Goal: Obtain resource: Obtain resource

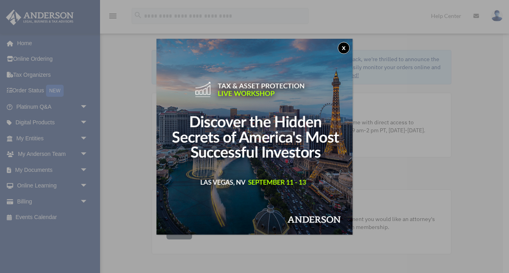
click at [343, 48] on button "x" at bounding box center [344, 48] width 12 height 12
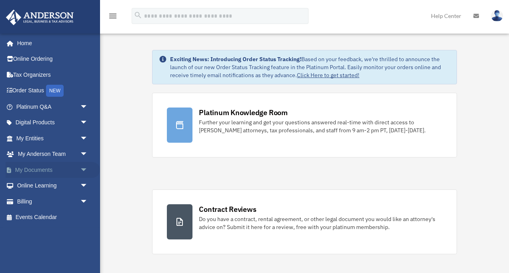
click at [54, 169] on link "My Documents arrow_drop_down" at bounding box center [53, 170] width 94 height 16
click at [82, 166] on span "arrow_drop_down" at bounding box center [88, 170] width 16 height 16
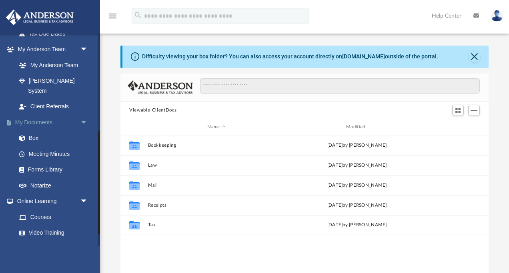
scroll to position [203, 0]
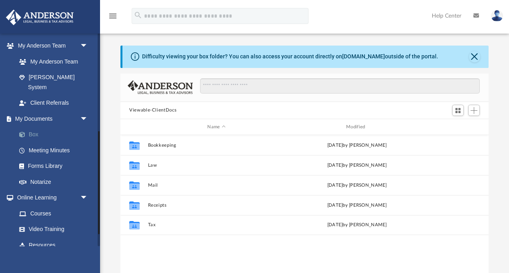
click at [38, 127] on link "Box" at bounding box center [55, 135] width 89 height 16
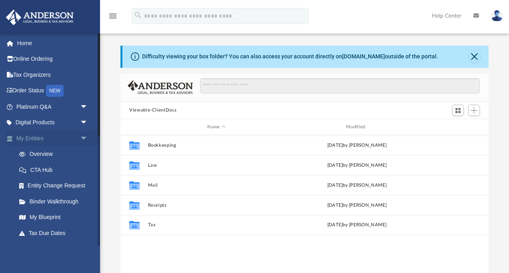
scroll to position [0, 0]
click at [476, 107] on span "Add" at bounding box center [474, 110] width 7 height 7
click at [458, 126] on li "Upload" at bounding box center [463, 126] width 26 height 8
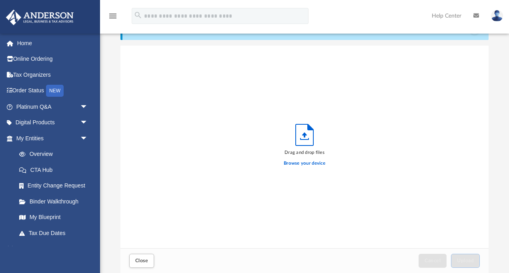
scroll to position [203, 368]
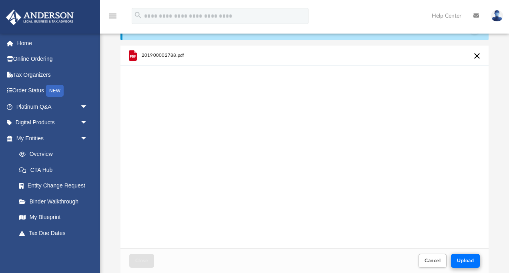
click at [460, 267] on button "Upload" at bounding box center [465, 261] width 29 height 14
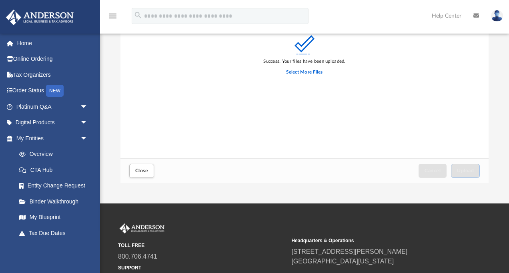
scroll to position [110, 0]
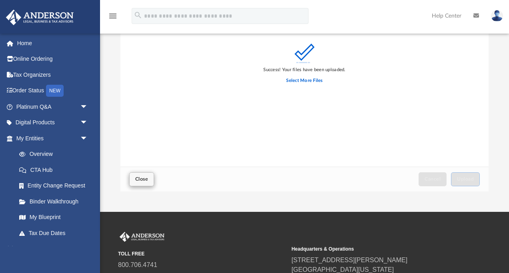
click at [147, 179] on span "Close" at bounding box center [141, 179] width 13 height 5
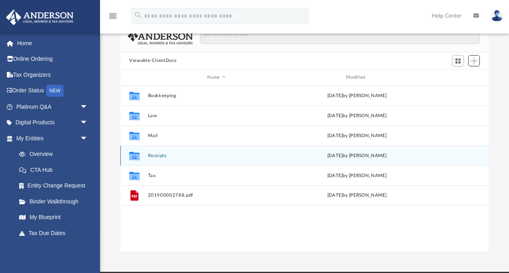
scroll to position [50, 0]
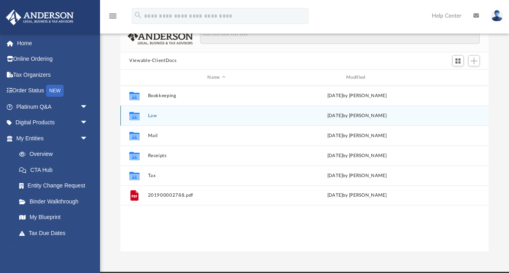
click at [159, 118] on button "Law" at bounding box center [216, 115] width 137 height 5
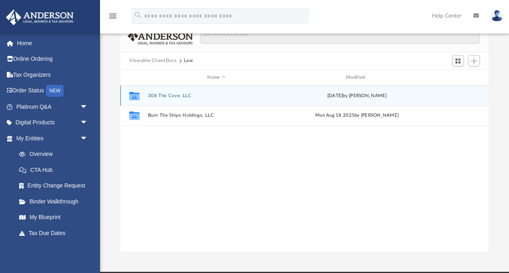
click at [175, 95] on button "308 The Cove, LLC" at bounding box center [216, 95] width 137 height 5
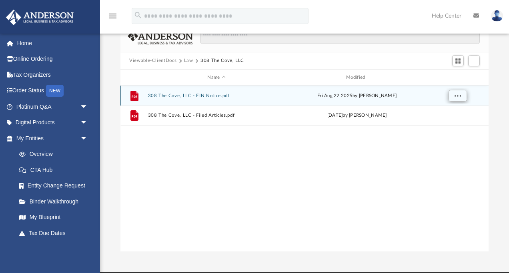
click at [462, 99] on button "More options" at bounding box center [458, 96] width 18 height 12
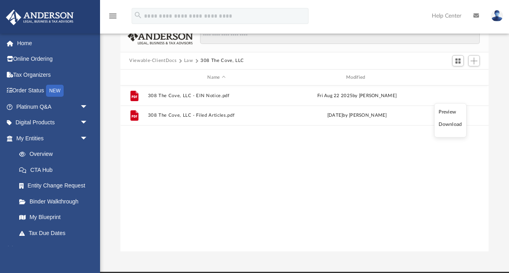
click at [450, 127] on li "Download" at bounding box center [450, 125] width 23 height 8
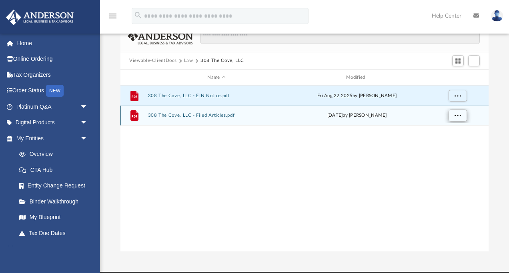
click at [461, 114] on span "More options" at bounding box center [458, 115] width 6 height 4
click at [404, 110] on div "File 308 The Cove, LLC - Filed Articles.pdf today by Jasmine Grayson" at bounding box center [305, 116] width 368 height 20
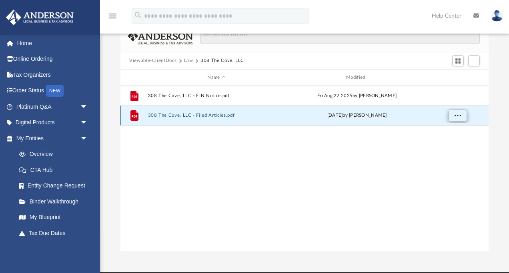
click at [454, 115] on button "More options" at bounding box center [458, 116] width 18 height 12
click at [450, 145] on li "Download" at bounding box center [450, 145] width 23 height 8
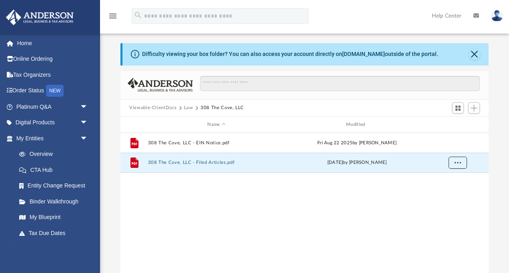
scroll to position [0, 0]
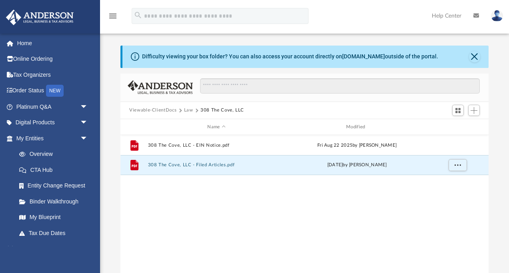
click at [188, 108] on button "Law" at bounding box center [188, 110] width 9 height 7
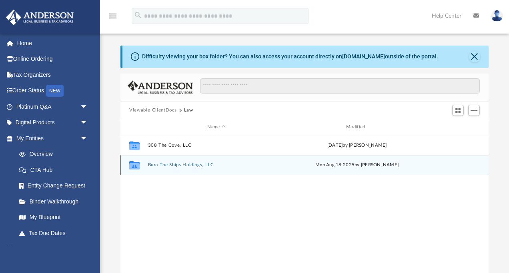
click at [173, 166] on button "Burn The Ships Holdings, LLC" at bounding box center [216, 165] width 137 height 5
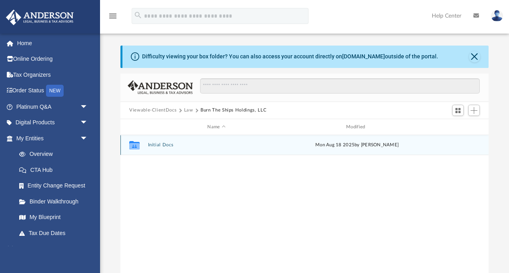
click at [162, 146] on button "Initial Docs" at bounding box center [216, 145] width 137 height 5
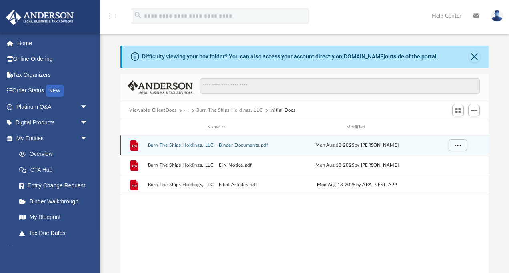
click at [265, 147] on button "Burn The Ships Holdings, LLC - Binder Documents.pdf" at bounding box center [216, 145] width 137 height 5
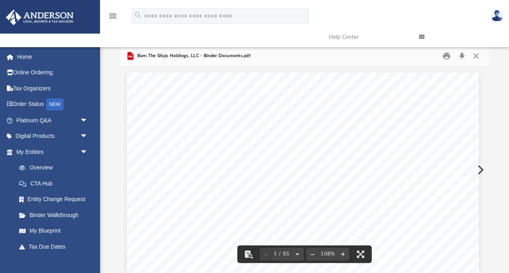
scroll to position [0, 2]
click at [479, 56] on button "Close" at bounding box center [476, 56] width 14 height 12
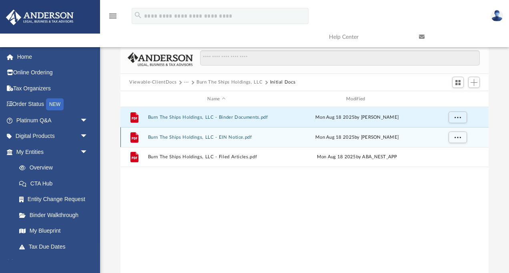
click at [232, 141] on div "File Burn The Ships Holdings, LLC - EIN Notice.pdf Mon Aug 18 2025 by Crayton O…" at bounding box center [305, 137] width 368 height 20
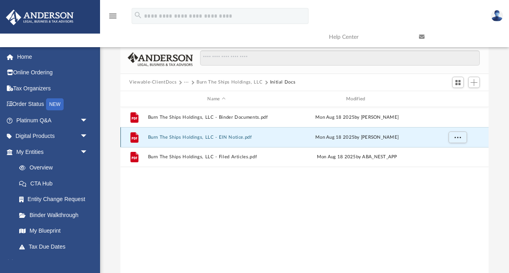
click at [232, 141] on div "File Burn The Ships Holdings, LLC - EIN Notice.pdf Mon Aug 18 2025 by Crayton O…" at bounding box center [305, 137] width 368 height 20
click at [174, 138] on button "Burn The Ships Holdings, LLC - EIN Notice.pdf" at bounding box center [216, 137] width 137 height 5
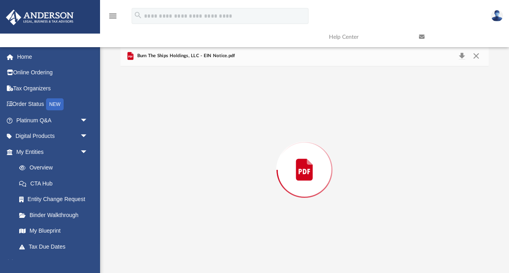
click at [174, 138] on div "Preview" at bounding box center [305, 169] width 368 height 207
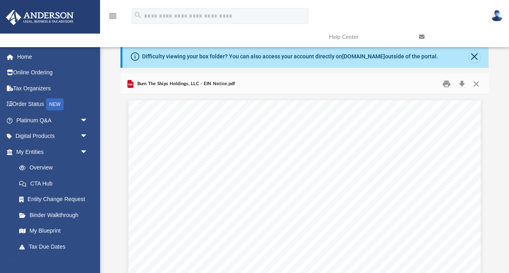
scroll to position [0, 0]
click at [477, 80] on button "Close" at bounding box center [476, 84] width 14 height 12
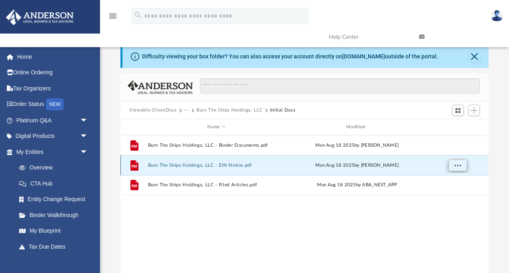
click at [458, 164] on span "More options" at bounding box center [458, 165] width 6 height 4
click at [453, 194] on li "Download" at bounding box center [450, 194] width 23 height 8
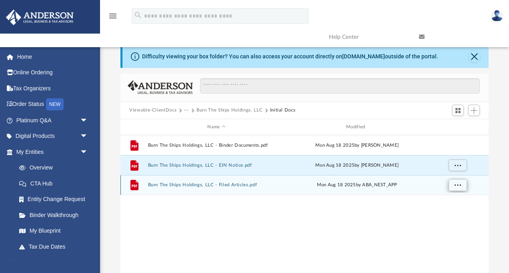
click at [458, 189] on button "More options" at bounding box center [458, 186] width 18 height 12
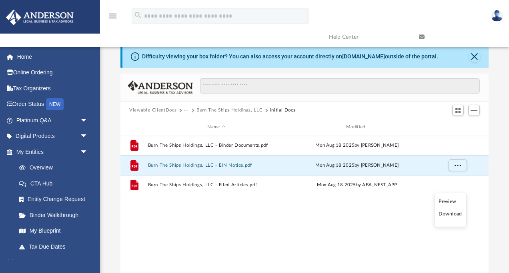
click at [454, 216] on li "Download" at bounding box center [450, 214] width 23 height 8
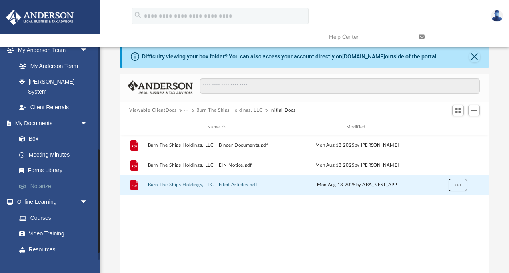
scroll to position [213, 0]
click at [42, 131] on link "Box" at bounding box center [55, 139] width 89 height 16
click at [26, 136] on span at bounding box center [26, 139] width 5 height 6
click at [476, 113] on span "Add" at bounding box center [474, 110] width 7 height 7
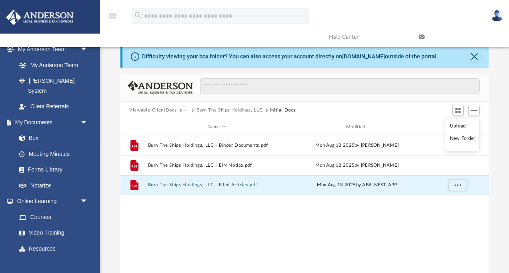
click at [463, 125] on li "Upload" at bounding box center [463, 126] width 26 height 8
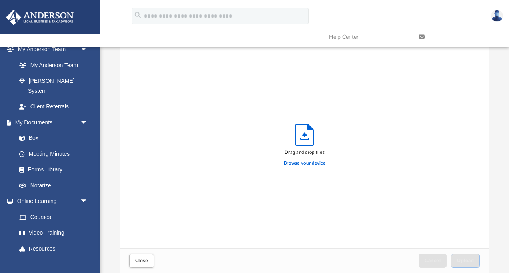
scroll to position [203, 368]
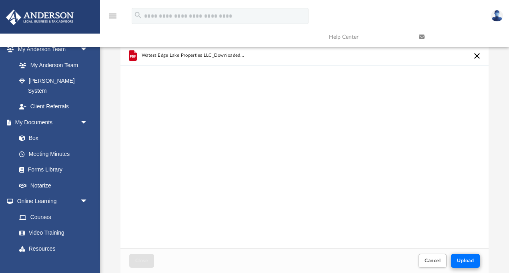
click at [468, 265] on button "Upload" at bounding box center [465, 261] width 29 height 14
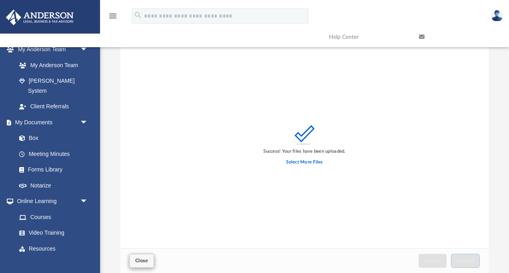
click at [144, 259] on span "Close" at bounding box center [141, 261] width 13 height 5
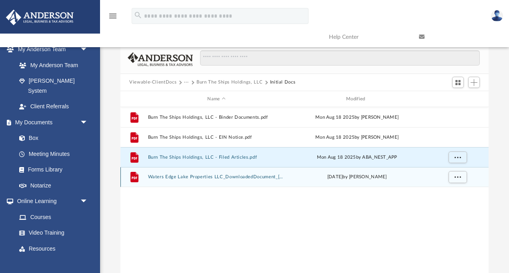
click at [140, 180] on icon "File" at bounding box center [134, 177] width 13 height 13
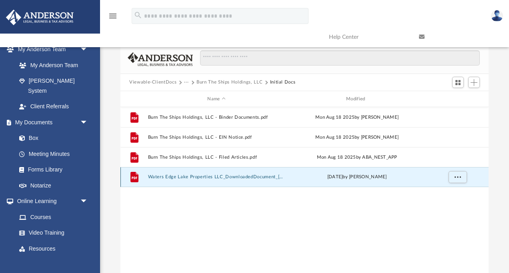
click at [140, 182] on icon "File" at bounding box center [134, 177] width 13 height 13
click at [453, 176] on button "More options" at bounding box center [458, 178] width 18 height 12
drag, startPoint x: 131, startPoint y: 176, endPoint x: 161, endPoint y: 183, distance: 29.9
click at [161, 183] on div "File Waters Edge Lake Properties LLC_DownloadedDocument_8-25-2025.pdf today by …" at bounding box center [305, 177] width 368 height 20
click at [161, 209] on div "File Burn The Ships Holdings, LLC - Binder Documents.pdf Mon Aug 18 2025 by Cra…" at bounding box center [305, 190] width 368 height 166
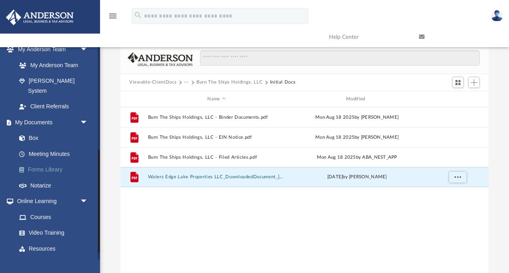
click at [52, 162] on link "Forms Library" at bounding box center [55, 170] width 89 height 16
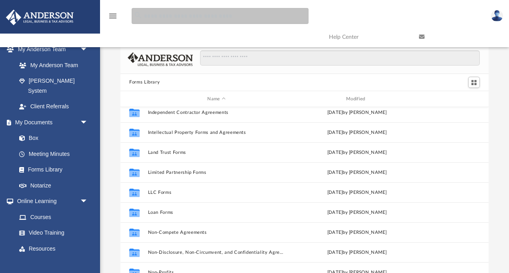
click at [191, 19] on input "search" at bounding box center [220, 16] width 177 height 16
type input "**********"
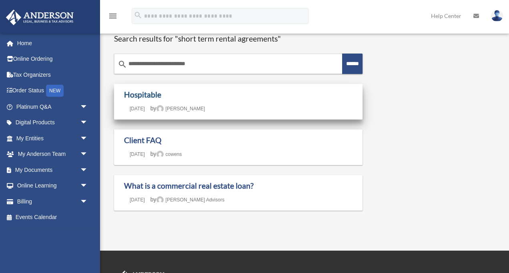
click at [143, 96] on link "Hospitable" at bounding box center [142, 94] width 37 height 9
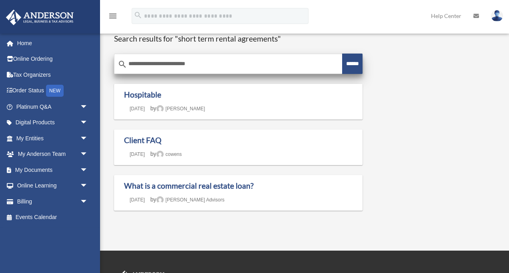
click at [180, 66] on input "**********" at bounding box center [229, 63] width 228 height 19
click at [155, 64] on input "**********" at bounding box center [229, 63] width 228 height 19
type input "**********"
click at [342, 67] on input "******" at bounding box center [352, 64] width 20 height 20
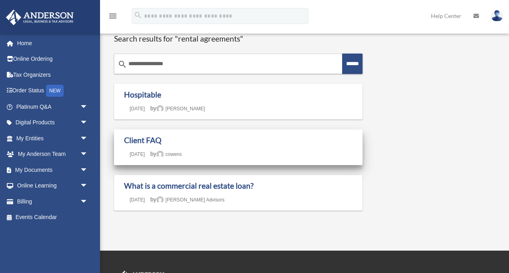
click at [186, 142] on h1 "Client FAQ" at bounding box center [238, 141] width 229 height 10
click at [144, 139] on link "Client FAQ" at bounding box center [142, 140] width 37 height 9
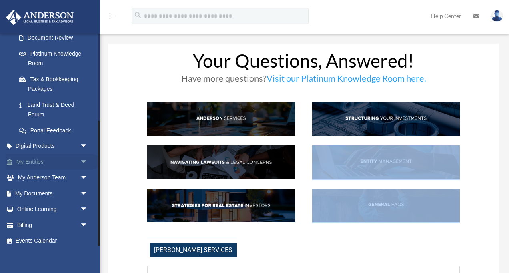
scroll to position [148, 0]
click at [46, 191] on link "My Documents arrow_drop_down" at bounding box center [53, 194] width 94 height 16
click at [80, 192] on span "arrow_drop_down" at bounding box center [88, 194] width 16 height 16
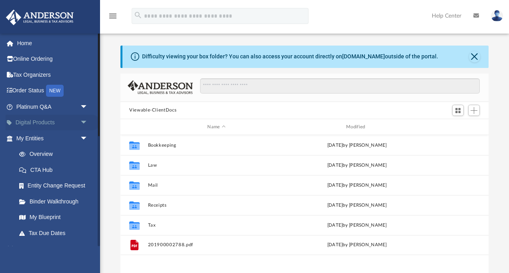
click at [76, 119] on link "Digital Products arrow_drop_down" at bounding box center [53, 123] width 94 height 16
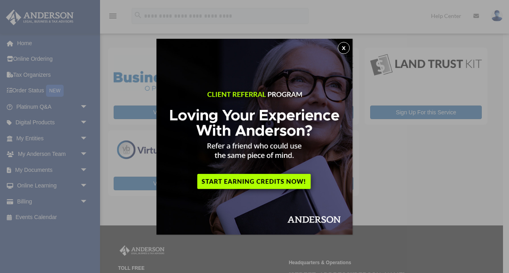
click at [342, 48] on button "x" at bounding box center [344, 48] width 12 height 12
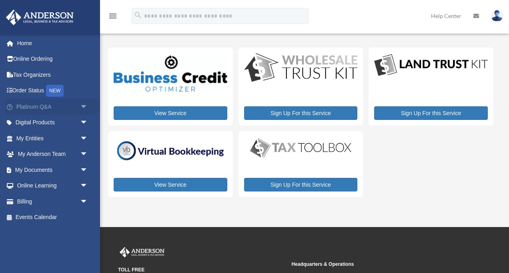
click at [76, 108] on link "Platinum Q&A arrow_drop_down" at bounding box center [53, 107] width 94 height 16
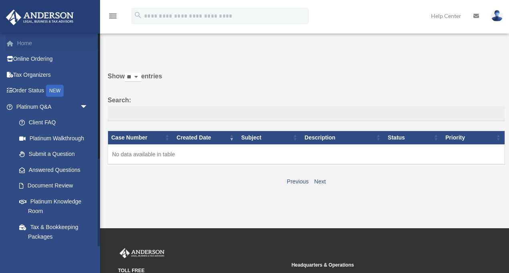
click at [29, 40] on link "Home" at bounding box center [53, 43] width 94 height 16
click at [20, 43] on link "Home" at bounding box center [53, 43] width 94 height 16
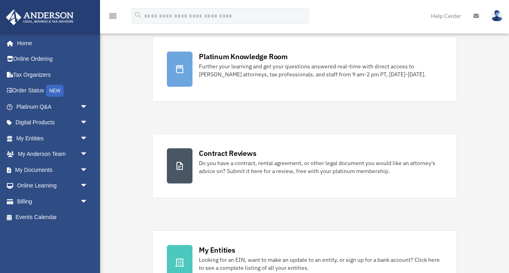
scroll to position [56, 0]
click at [82, 185] on span "arrow_drop_down" at bounding box center [88, 186] width 16 height 16
click at [54, 230] on link "Resources" at bounding box center [55, 233] width 89 height 16
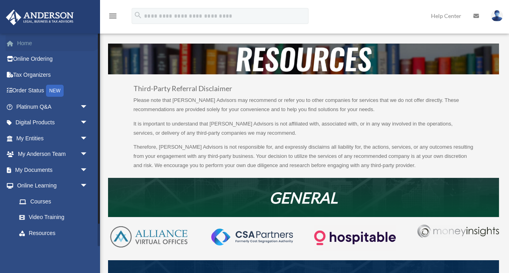
click at [31, 41] on link "Home" at bounding box center [53, 43] width 94 height 16
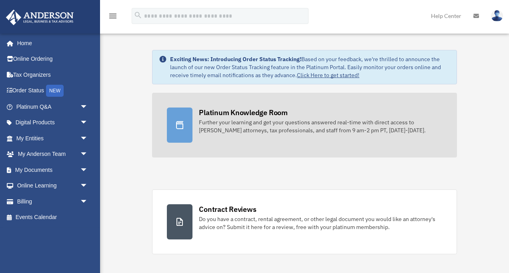
click at [199, 125] on link "Platinum Knowledge Room Further your learning and get your questions answered r…" at bounding box center [304, 125] width 305 height 65
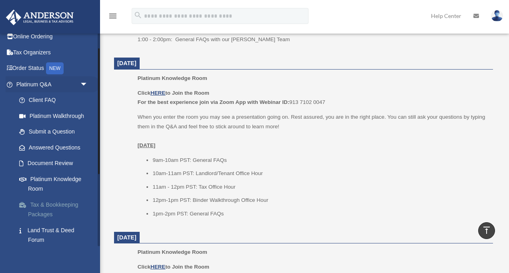
scroll to position [35, 0]
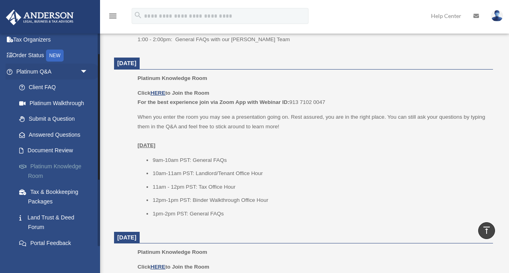
click at [73, 165] on link "Platinum Knowledge Room" at bounding box center [55, 172] width 89 height 26
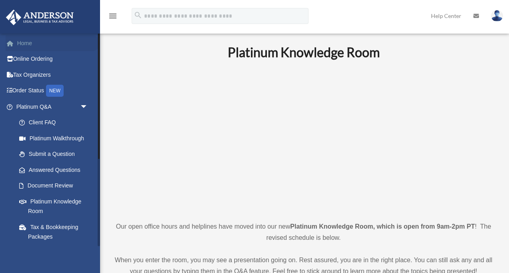
click at [29, 42] on link "Home" at bounding box center [53, 43] width 94 height 16
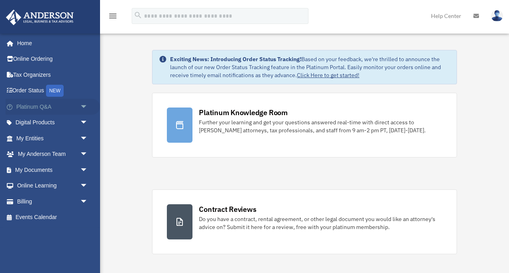
click at [84, 106] on span "arrow_drop_down" at bounding box center [88, 107] width 16 height 16
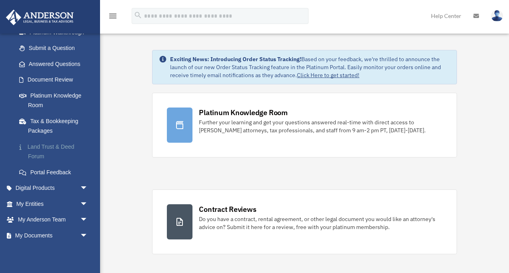
scroll to position [110, 0]
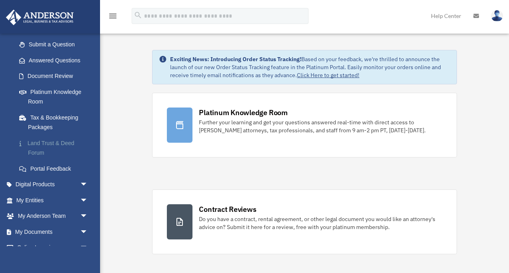
click at [61, 141] on link "Land Trust & Deed Forum" at bounding box center [55, 148] width 89 height 26
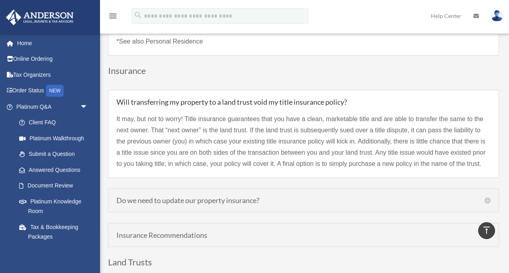
scroll to position [1827, 0]
click at [181, 231] on h5 "Insurance Recommendations" at bounding box center [304, 234] width 374 height 7
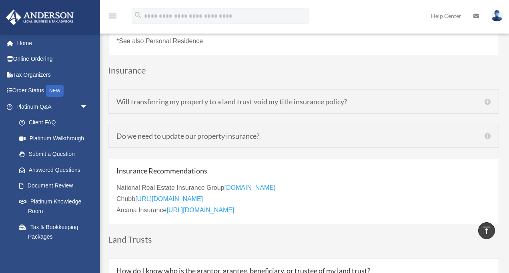
click at [259, 133] on h5 "Do we need to update our property insurance?" at bounding box center [304, 136] width 374 height 7
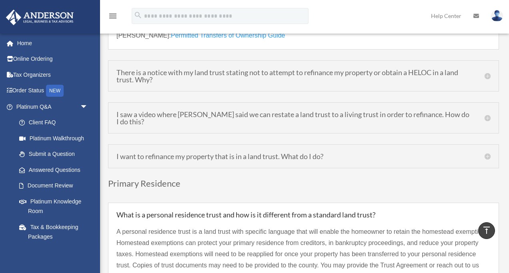
scroll to position [2321, 0]
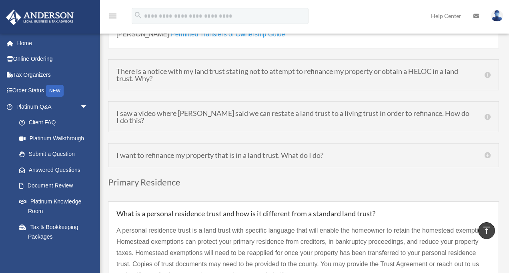
click at [292, 110] on h5 "I saw a video where Clint said we can restate a land trust to a living trust in…" at bounding box center [304, 117] width 374 height 14
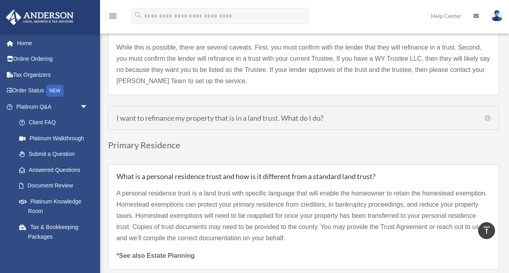
scroll to position [2377, 0]
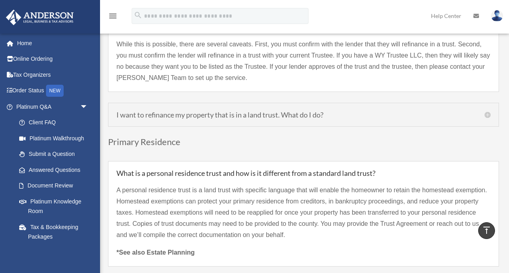
click at [298, 111] on h5 "I want to refinance my property that is in a land trust. What do I do?" at bounding box center [304, 114] width 374 height 7
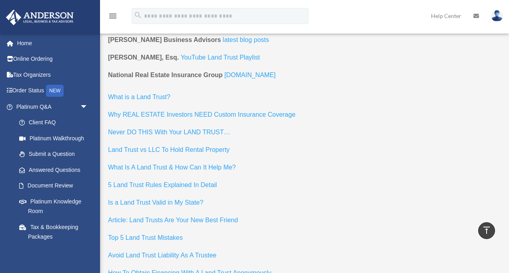
scroll to position [3279, 0]
click at [271, 111] on span "Why REAL ESTATE Investors NEED Custom Insurance Coverage" at bounding box center [201, 114] width 187 height 7
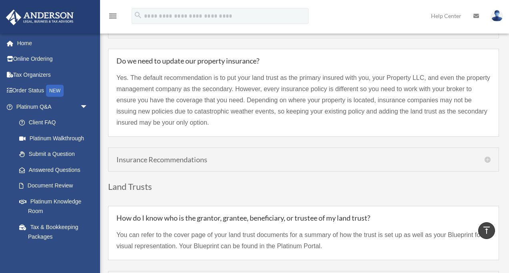
scroll to position [1867, 0]
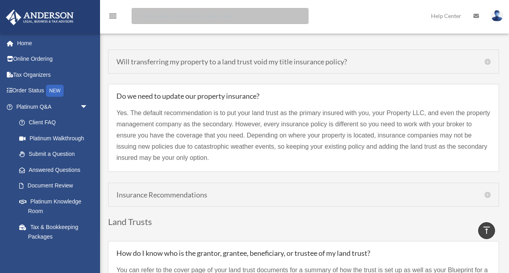
click at [215, 16] on input "search" at bounding box center [220, 16] width 177 height 16
type input "**********"
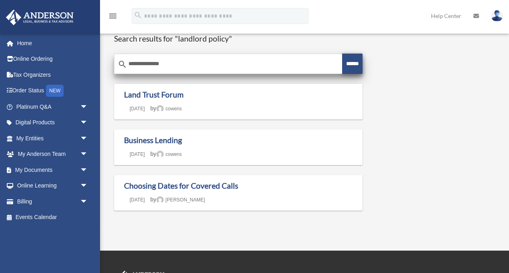
click at [350, 59] on input "******" at bounding box center [352, 64] width 20 height 20
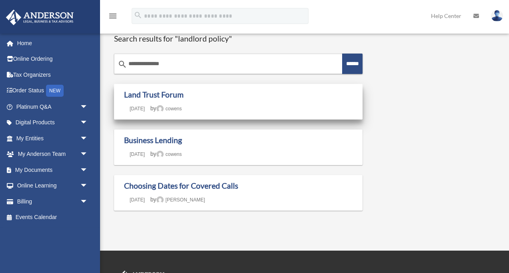
click at [235, 104] on div "Land Trust Forum Last updated [DATE] [DATE] by [PERSON_NAME]" at bounding box center [238, 102] width 229 height 24
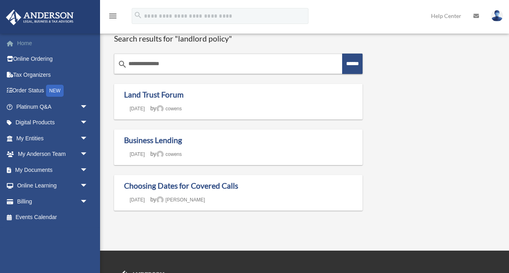
click at [29, 46] on link "Home" at bounding box center [53, 43] width 94 height 16
click at [26, 43] on link "Home" at bounding box center [53, 43] width 94 height 16
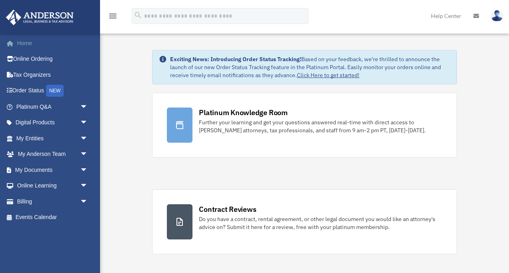
click at [28, 44] on link "Home" at bounding box center [53, 43] width 94 height 16
click at [36, 88] on link "Order Status NEW" at bounding box center [53, 91] width 94 height 16
click at [84, 185] on span "arrow_drop_down" at bounding box center [88, 186] width 16 height 16
click at [57, 230] on link "Resources" at bounding box center [55, 233] width 89 height 16
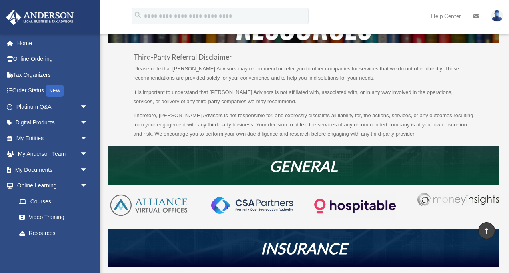
scroll to position [28, 0]
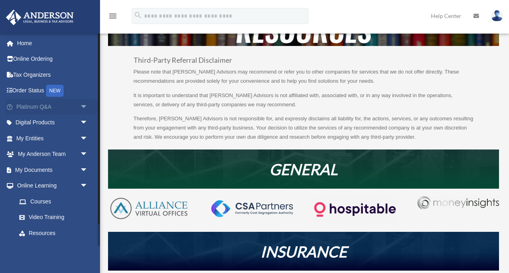
click at [70, 104] on link "Platinum Q&A arrow_drop_down" at bounding box center [53, 107] width 94 height 16
click at [85, 105] on span "arrow_drop_down" at bounding box center [88, 107] width 16 height 16
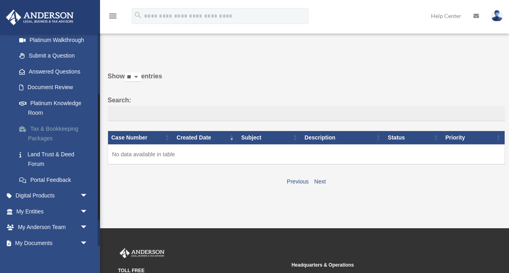
scroll to position [105, 0]
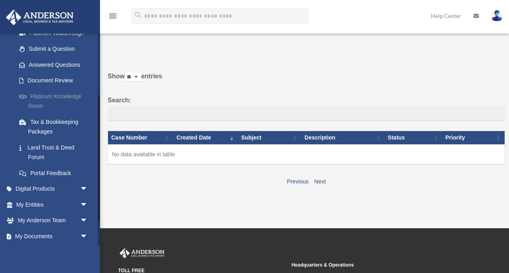
click at [79, 95] on link "Platinum Knowledge Room" at bounding box center [55, 101] width 89 height 26
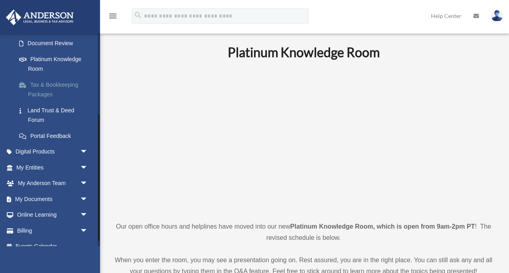
scroll to position [145, 0]
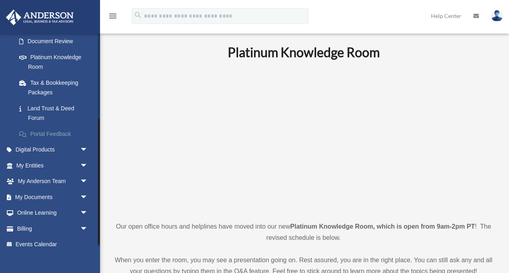
click at [65, 129] on link "Portal Feedback" at bounding box center [55, 134] width 89 height 16
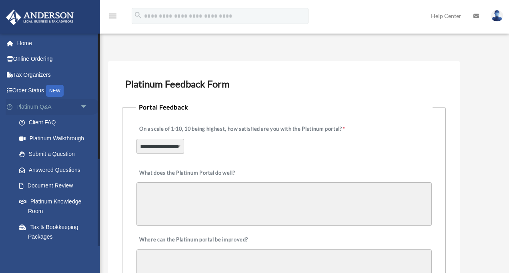
click at [57, 106] on link "Platinum Q&A arrow_drop_down" at bounding box center [53, 107] width 94 height 16
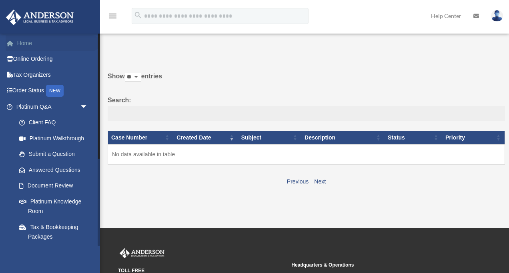
click at [31, 44] on link "Home" at bounding box center [53, 43] width 94 height 16
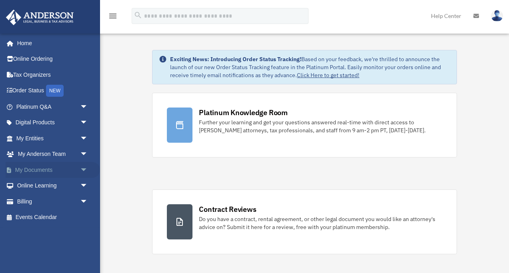
click at [31, 169] on link "My Documents arrow_drop_down" at bounding box center [53, 170] width 94 height 16
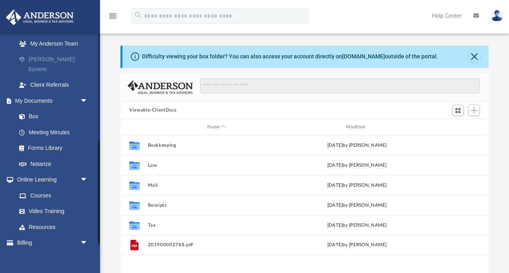
scroll to position [225, 0]
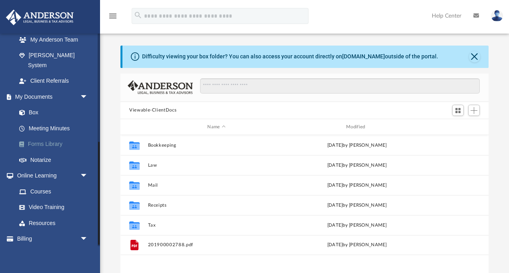
click at [56, 137] on link "Forms Library" at bounding box center [55, 145] width 89 height 16
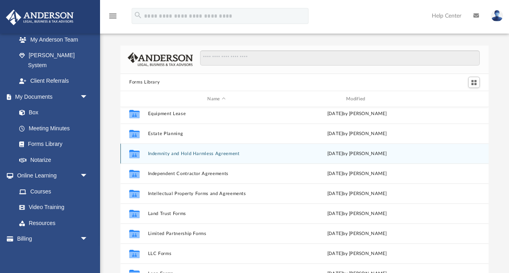
scroll to position [252, 0]
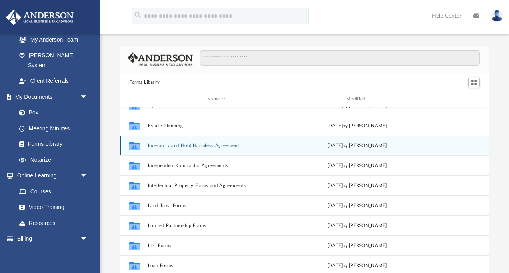
click at [212, 143] on button "Indemnity and Hold Harmless Agreement" at bounding box center [216, 145] width 137 height 5
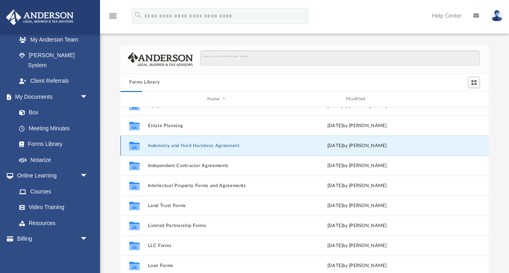
scroll to position [0, 0]
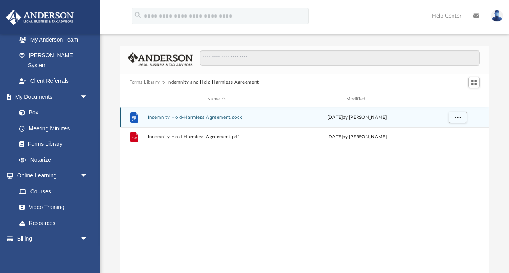
click at [220, 119] on button "Indemnity Hold-Harmless Agreement.docx" at bounding box center [216, 117] width 137 height 5
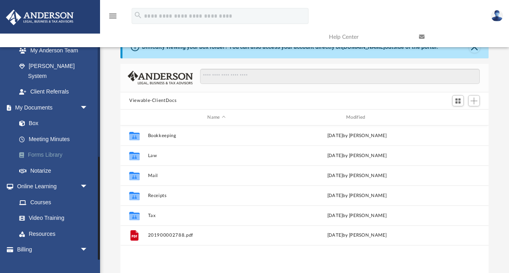
scroll to position [16, 0]
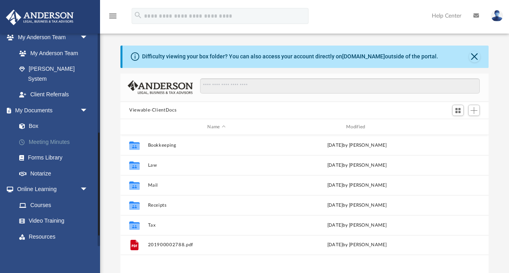
scroll to position [205, 0]
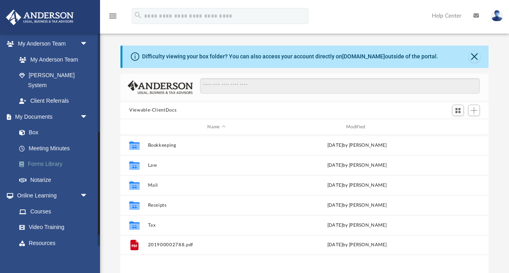
click at [56, 157] on link "Forms Library" at bounding box center [55, 165] width 89 height 16
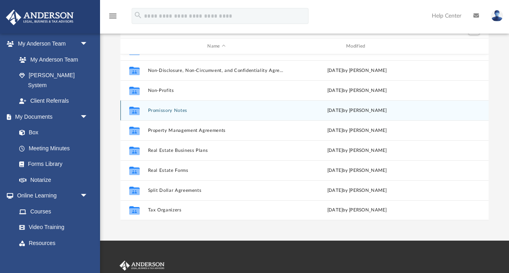
scroll to position [60, 0]
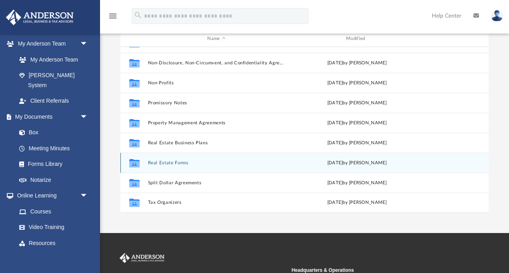
click at [187, 165] on button "Real Estate Forms" at bounding box center [216, 163] width 137 height 5
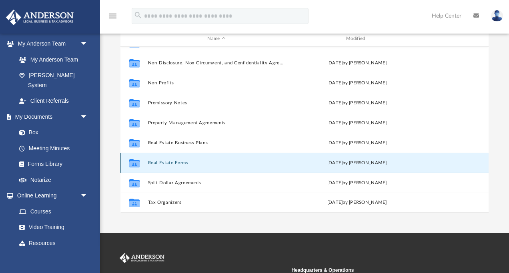
click at [153, 165] on button "Real Estate Forms" at bounding box center [216, 163] width 137 height 5
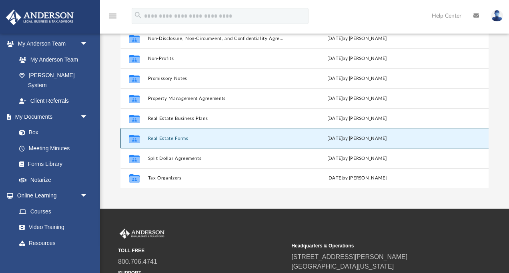
scroll to position [98, 0]
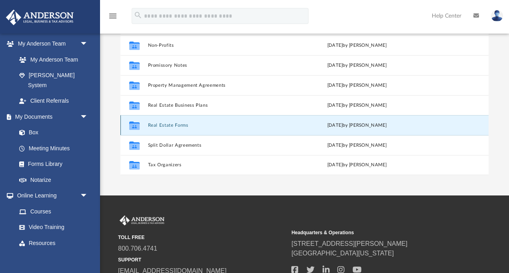
click at [140, 128] on icon "Collaborated Folder" at bounding box center [134, 125] width 13 height 13
click at [171, 122] on div "Collaborated Folder Real Estate Forms Mon Sep 11 2023 by Mary Acree" at bounding box center [305, 125] width 368 height 20
click at [329, 125] on div "Mon Sep 11 2023 by Mary Acree" at bounding box center [357, 125] width 137 height 7
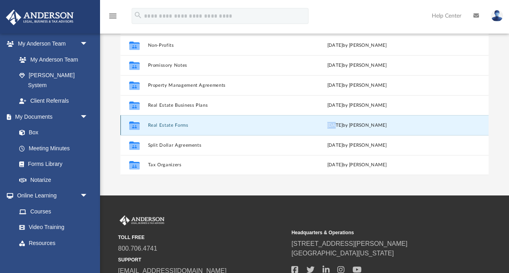
click at [329, 125] on div "Mon Sep 11 2023 by Mary Acree" at bounding box center [357, 125] width 137 height 7
click at [219, 127] on button "Real Estate Forms" at bounding box center [216, 125] width 137 height 5
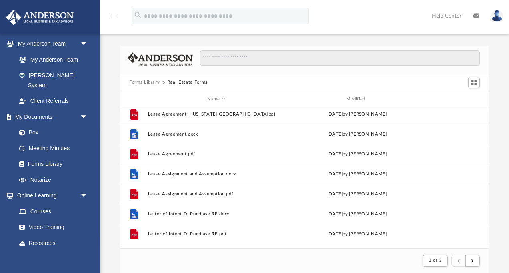
scroll to position [0, 0]
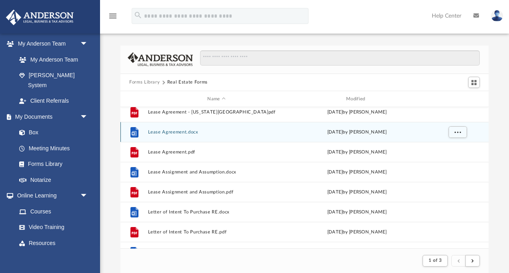
click at [191, 130] on button "Lease Agreement.docx" at bounding box center [216, 132] width 137 height 5
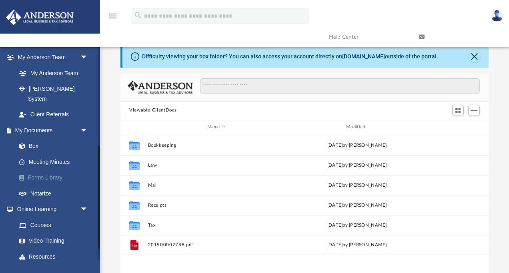
click at [55, 170] on link "Forms Library" at bounding box center [55, 178] width 89 height 16
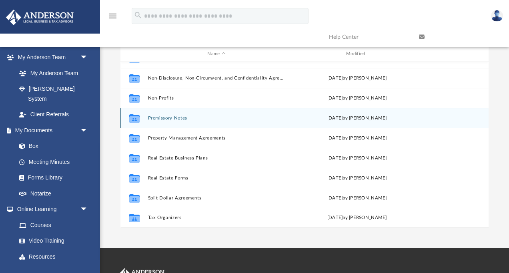
scroll to position [49, 0]
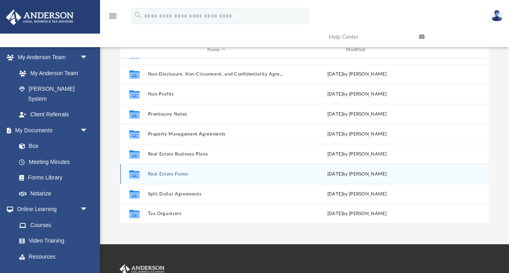
click at [190, 175] on button "Real Estate Forms" at bounding box center [216, 174] width 137 height 5
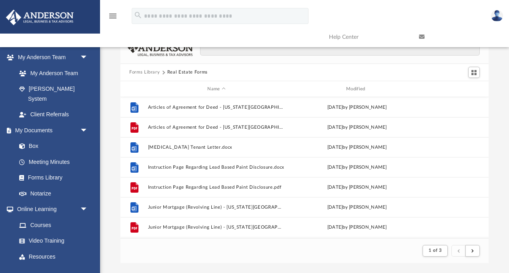
scroll to position [0, 0]
